Goal: Ask a question

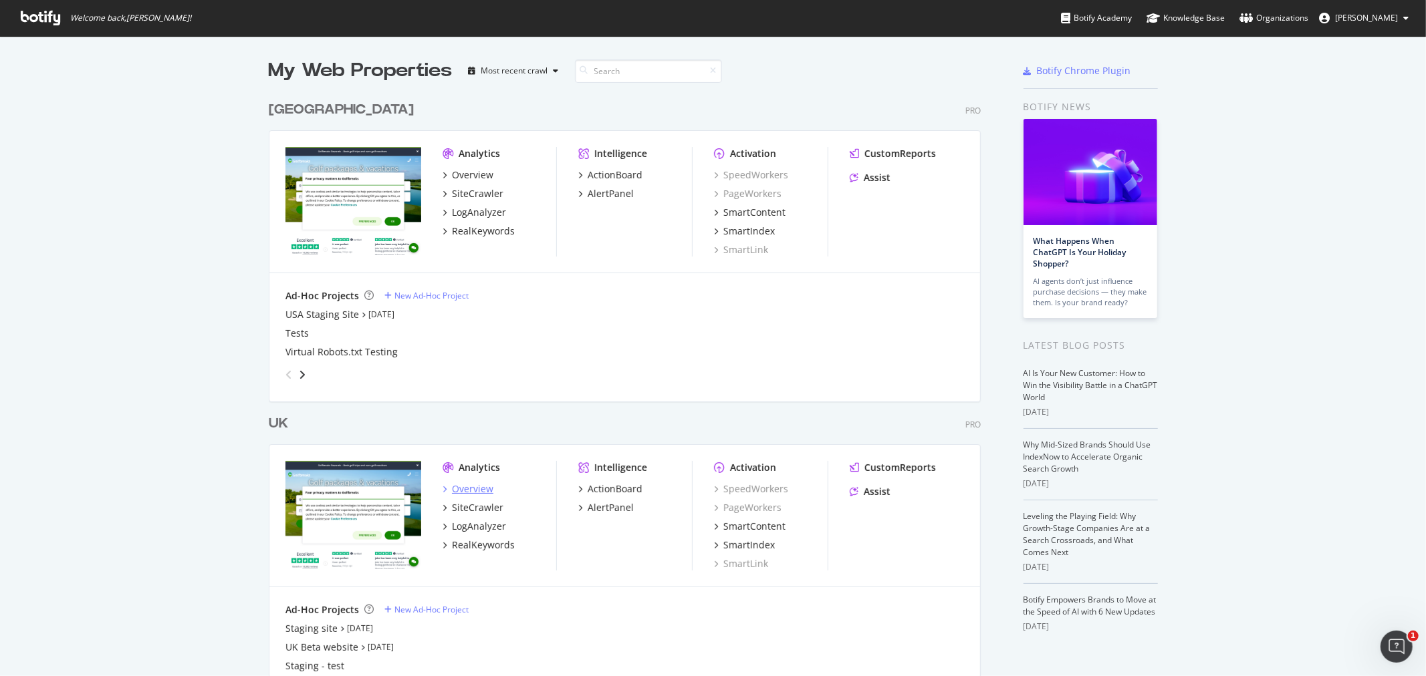
click at [482, 486] on div "Overview" at bounding box center [472, 489] width 41 height 13
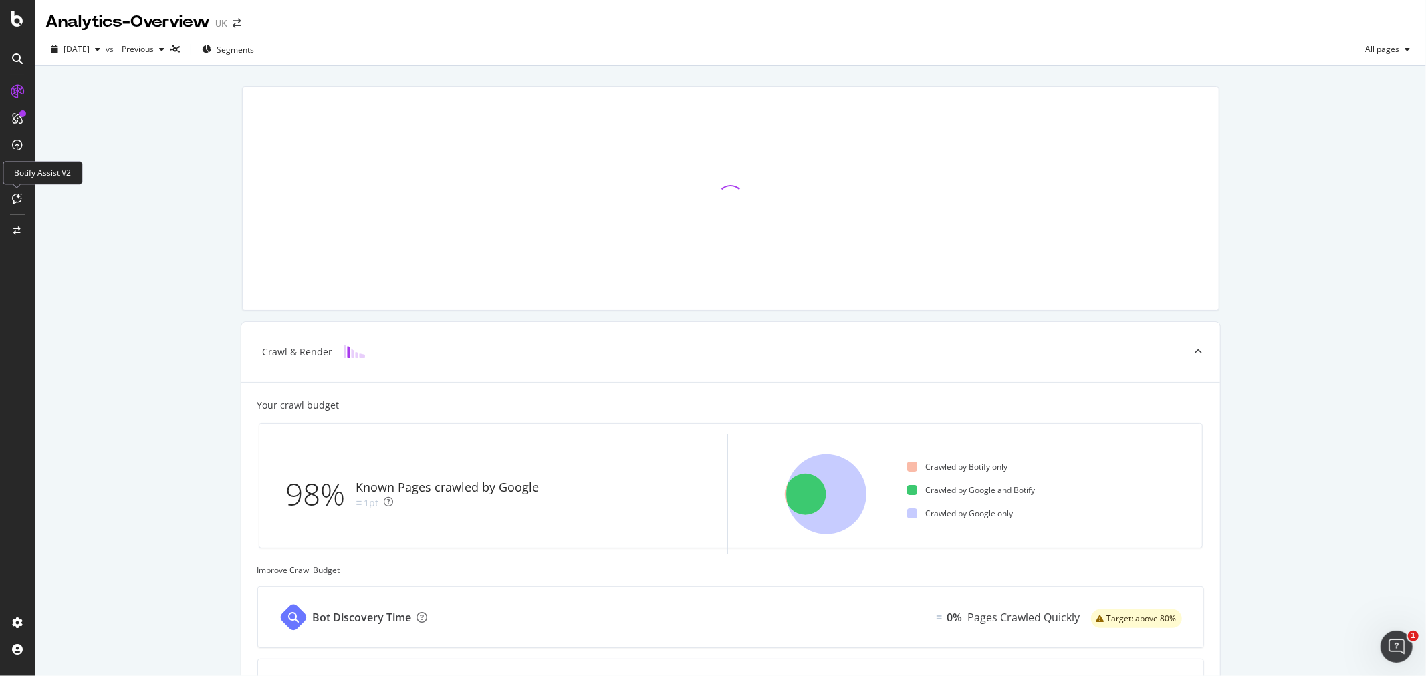
click at [17, 201] on icon at bounding box center [18, 198] width 10 height 11
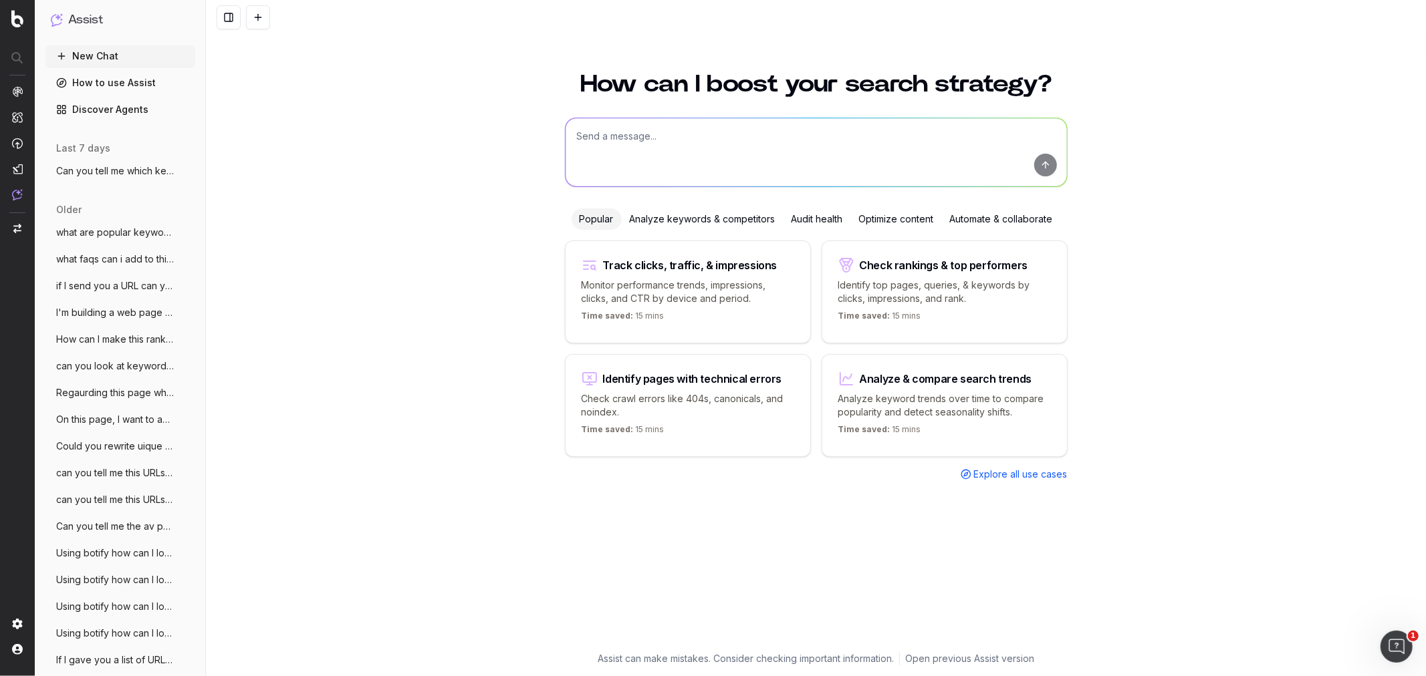
click at [616, 137] on textarea at bounding box center [815, 152] width 501 height 68
type textarea "I'm thinking about building a ryder cup faqs page. Which keywords should I targ…"
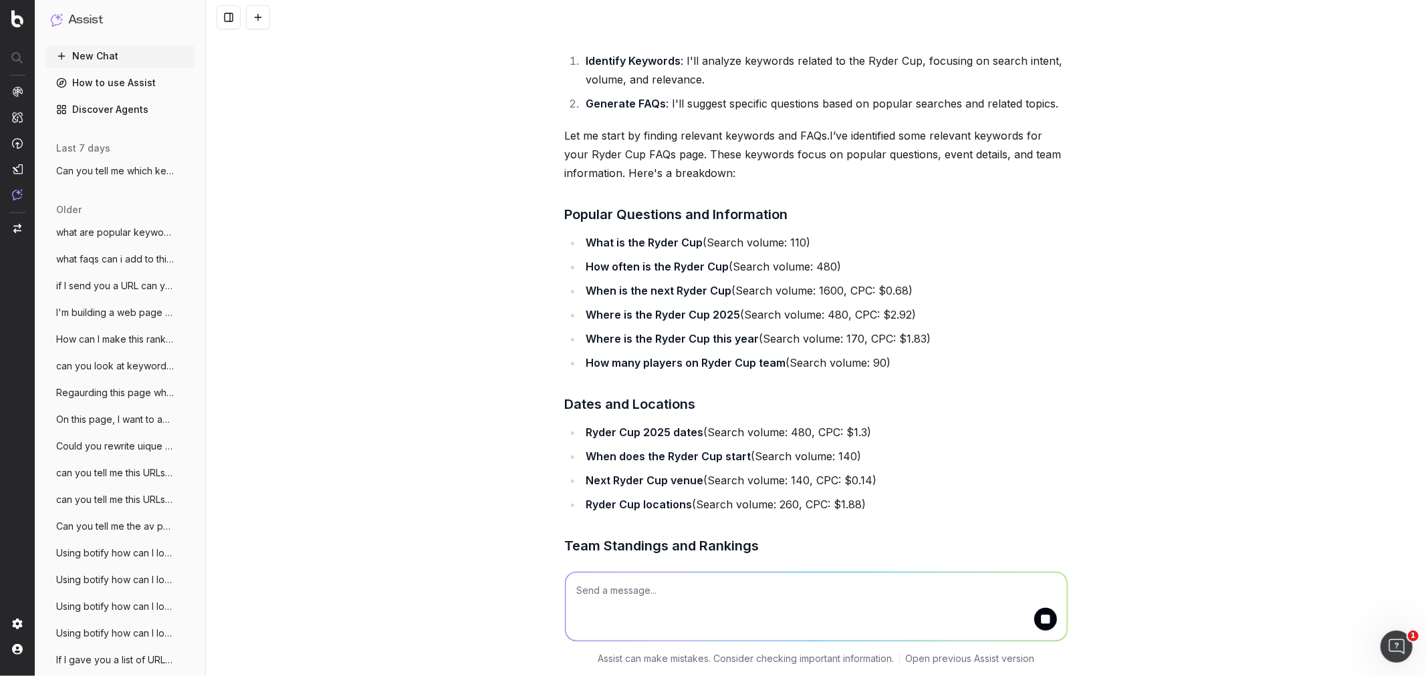
scroll to position [296, 0]
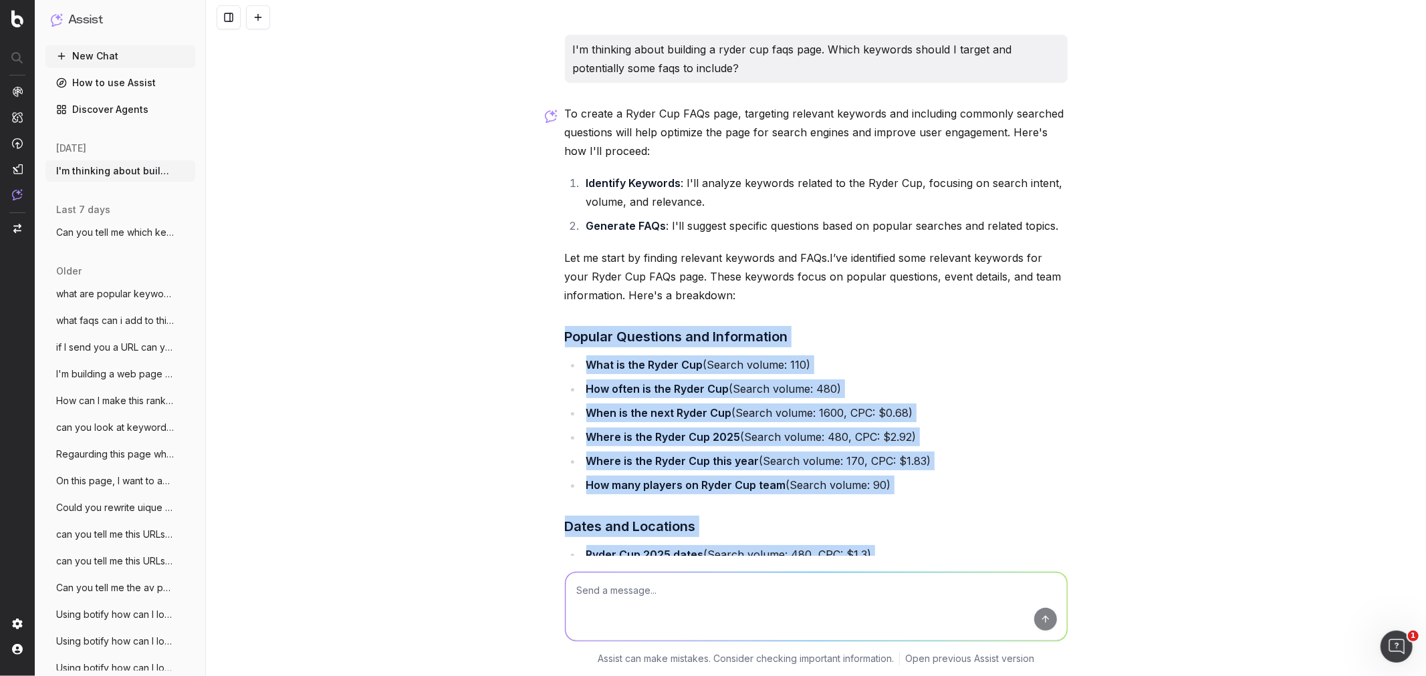
drag, startPoint x: 781, startPoint y: 424, endPoint x: 509, endPoint y: 333, distance: 286.2
click at [509, 333] on div "I'm thinking about building a ryder cup faqs page. Which keywords should I targ…" at bounding box center [816, 338] width 1220 height 676
copy div "Popular Questions and Information What is the Ryder Cup (Search volume: 110) Ho…"
click at [1184, 410] on div "I'm thinking about building a ryder cup faqs page. Which keywords should I targ…" at bounding box center [816, 338] width 1220 height 676
